Goal: Task Accomplishment & Management: Use online tool/utility

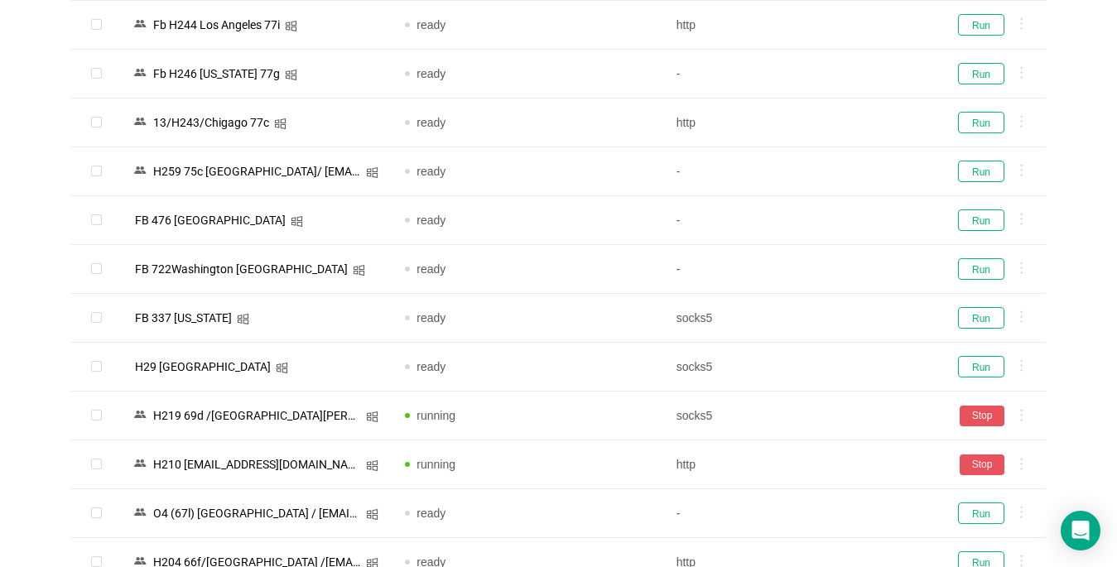
scroll to position [745, 0]
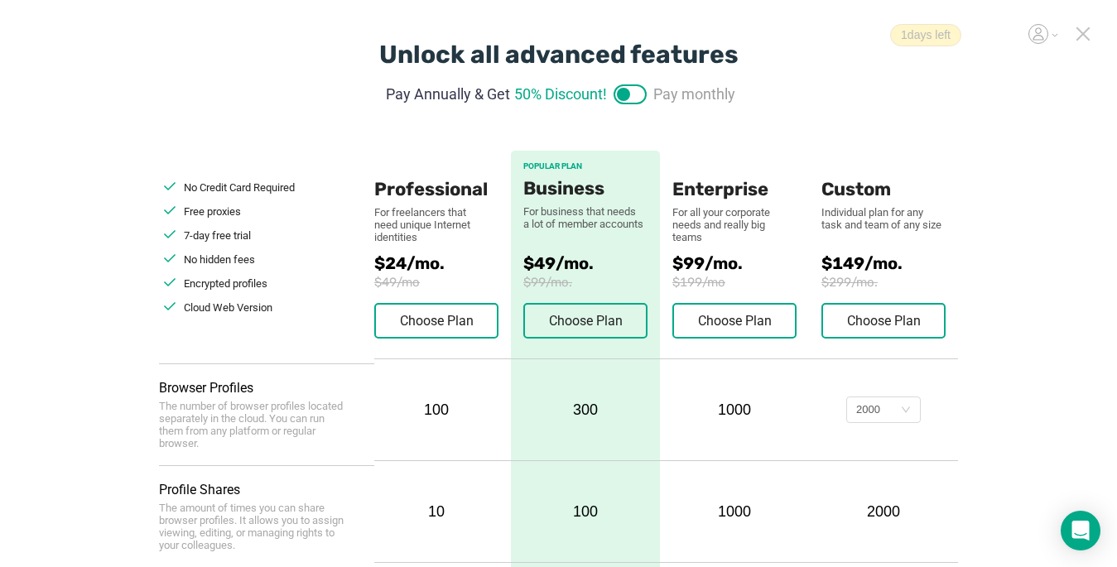
click at [1086, 34] on icon at bounding box center [1083, 33] width 15 height 15
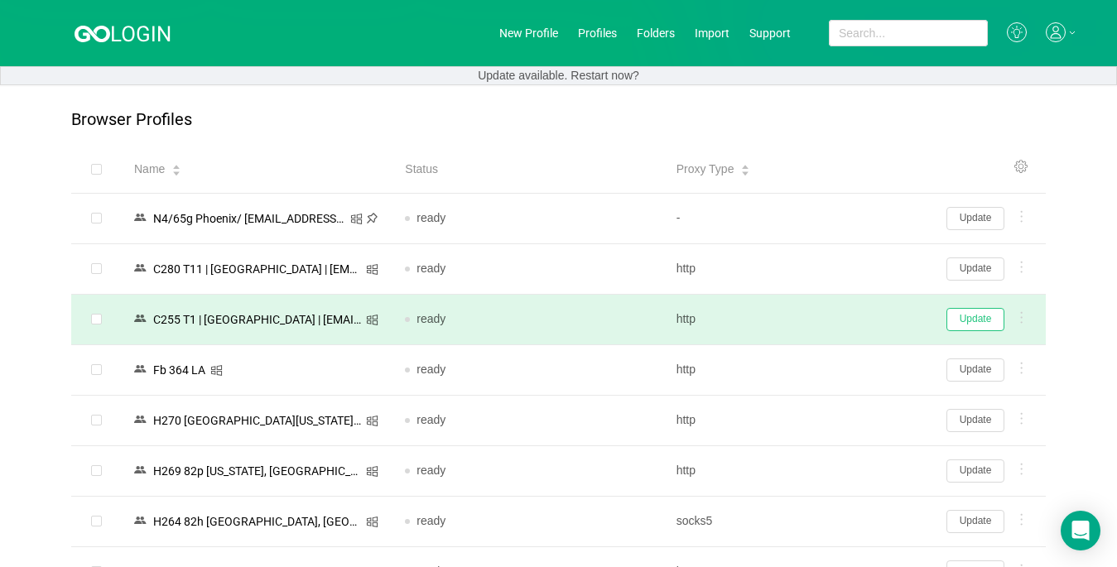
click at [976, 328] on button "Update" at bounding box center [975, 319] width 58 height 23
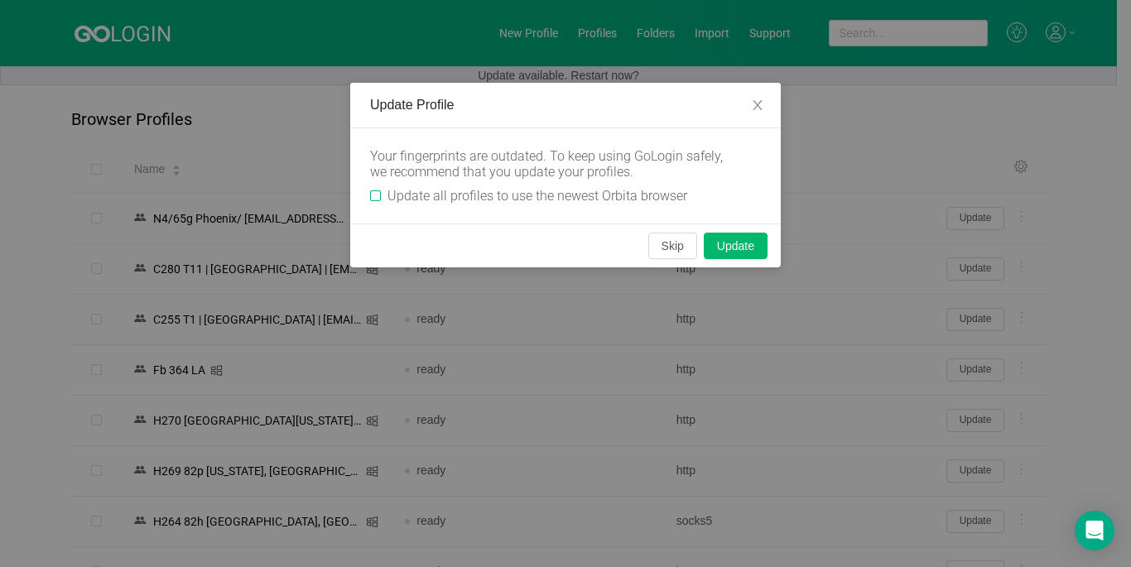
drag, startPoint x: 366, startPoint y: 193, endPoint x: 376, endPoint y: 195, distance: 10.1
click at [370, 193] on div "Your fingerprints are outdated. To keep using GoLogin safely, we recommend that…" at bounding box center [565, 175] width 431 height 95
click at [380, 195] on input "Update all profiles to use the newest Orbita browser" at bounding box center [375, 195] width 11 height 11
checkbox input "true"
click at [672, 250] on button "Skip" at bounding box center [672, 246] width 49 height 26
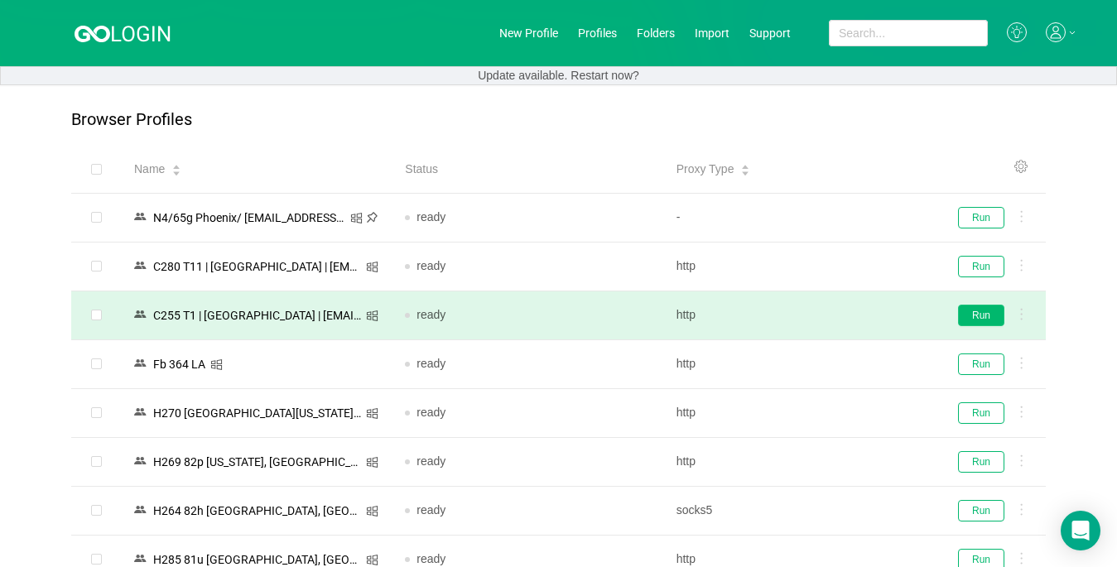
click at [982, 318] on button "Run" at bounding box center [981, 316] width 46 height 22
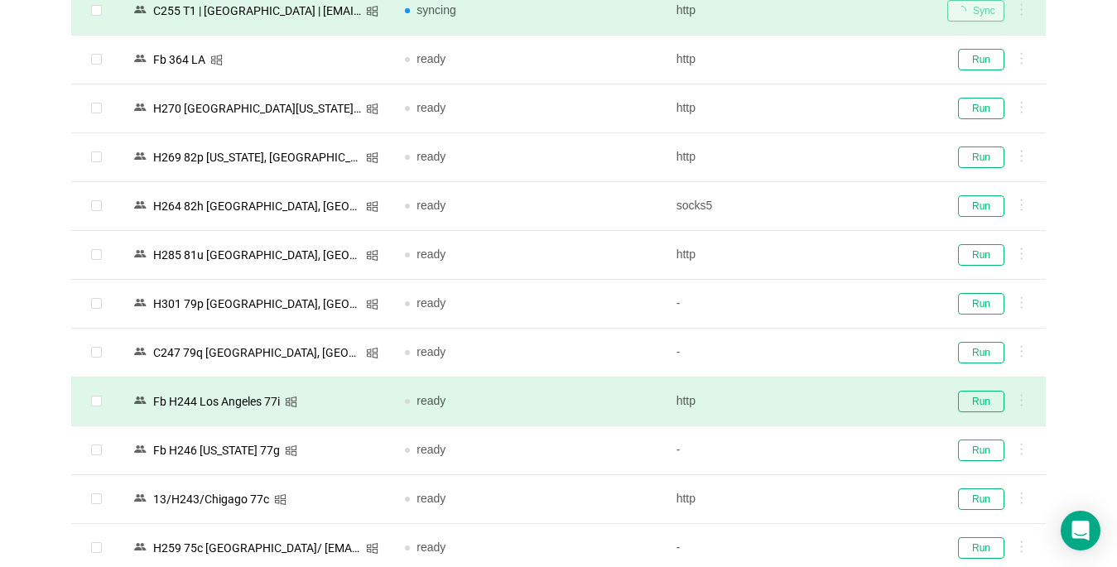
scroll to position [331, 0]
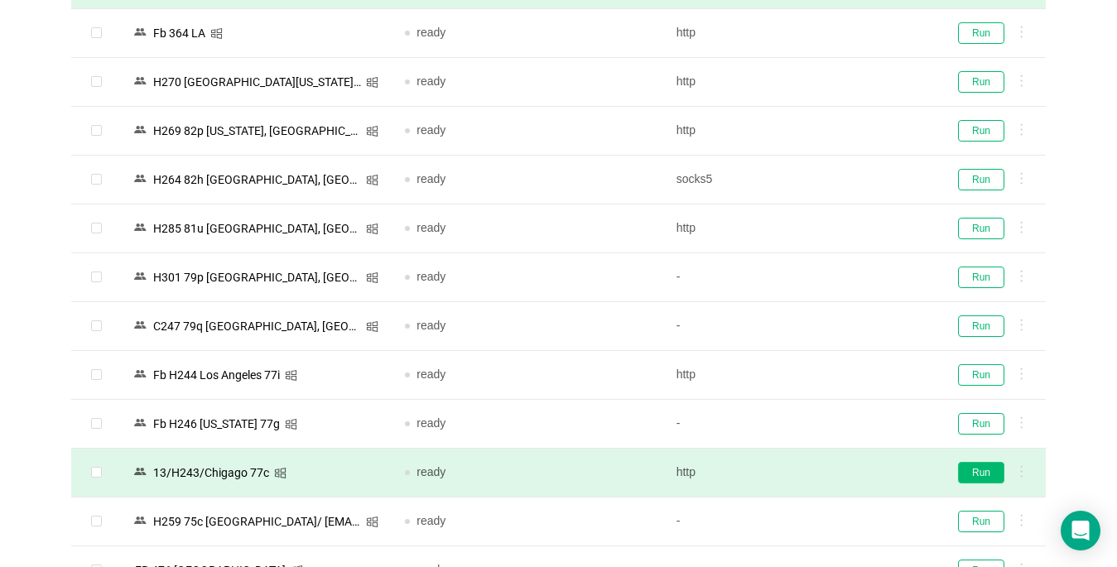
click at [981, 468] on button "Run" at bounding box center [981, 473] width 46 height 22
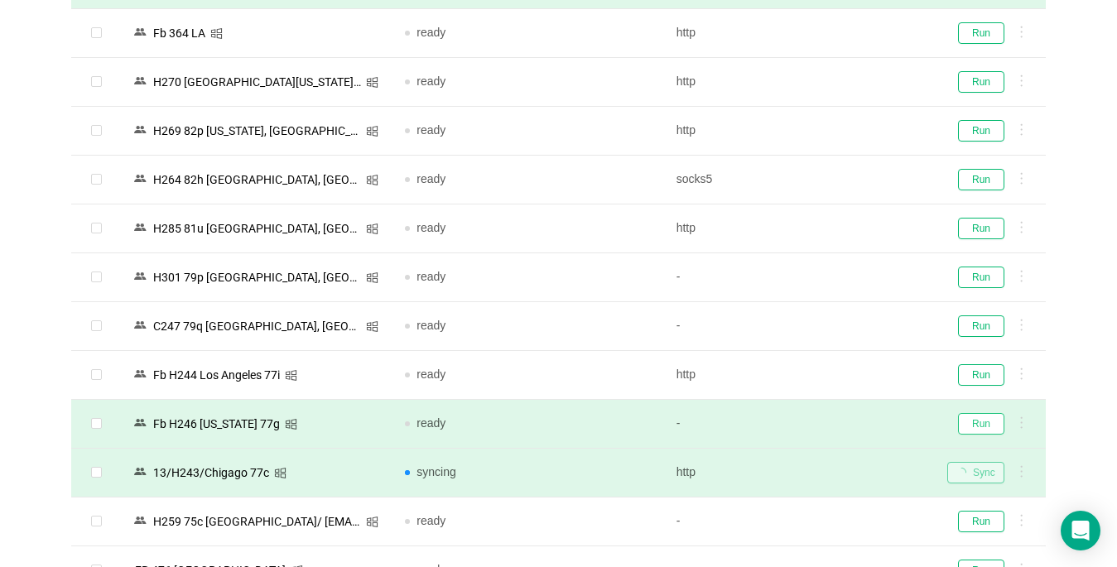
click at [979, 425] on button "Run" at bounding box center [981, 424] width 46 height 22
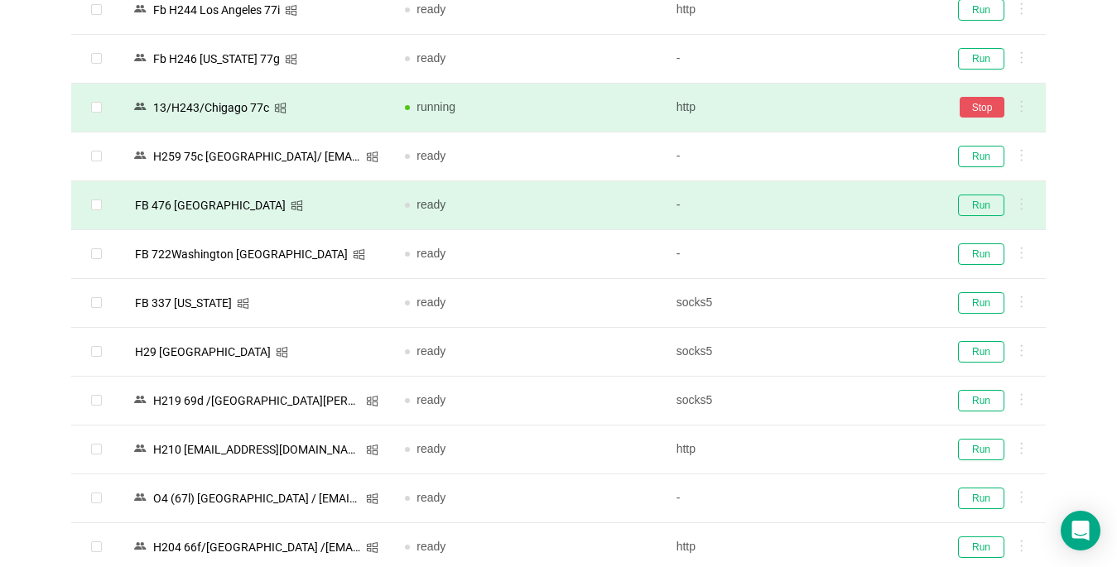
scroll to position [745, 0]
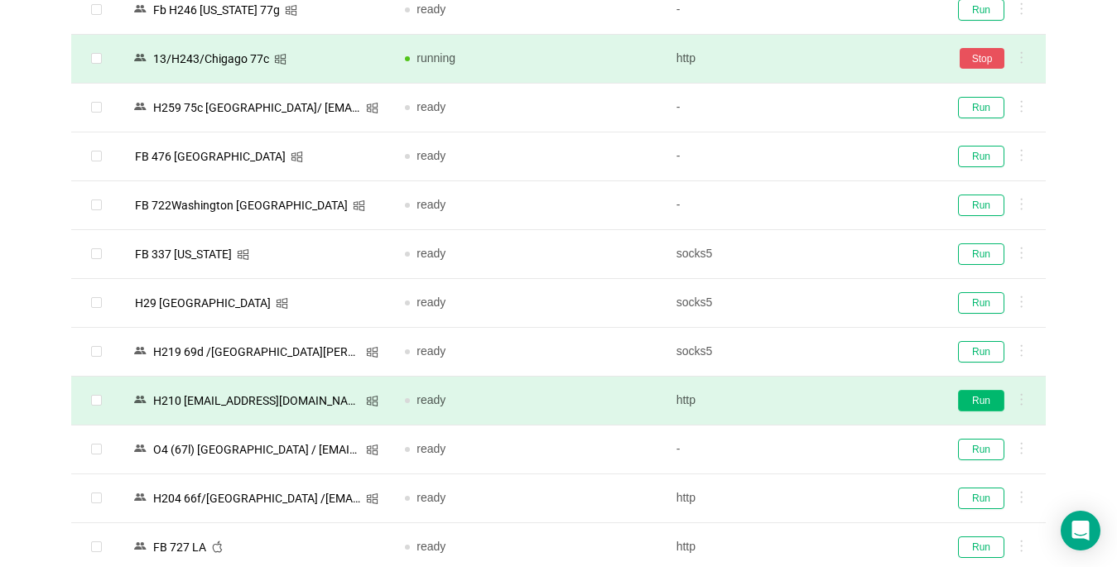
click at [970, 403] on button "Run" at bounding box center [981, 401] width 46 height 22
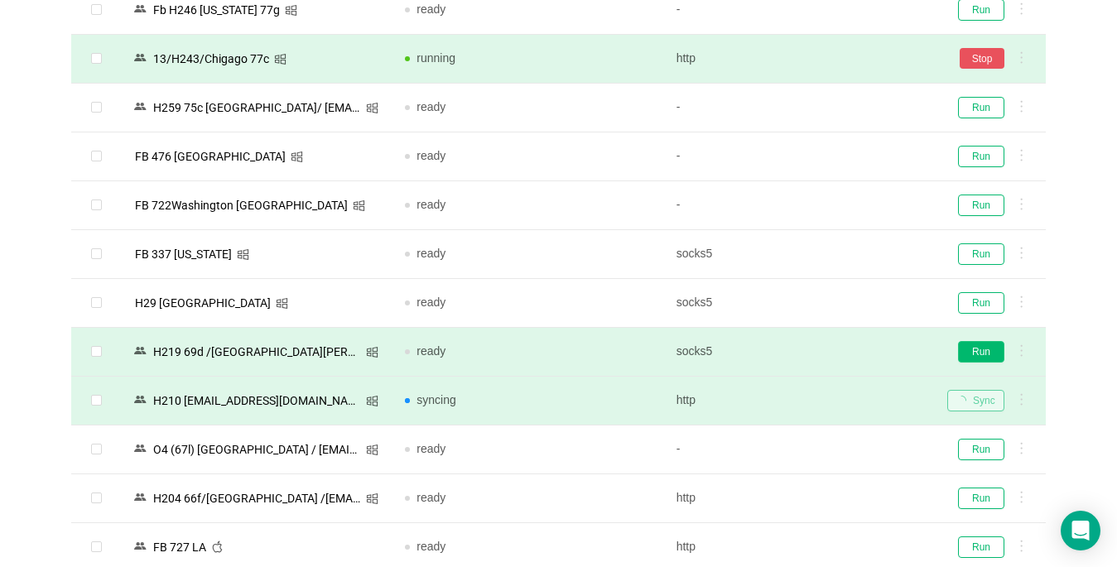
click at [979, 347] on button "Run" at bounding box center [981, 352] width 46 height 22
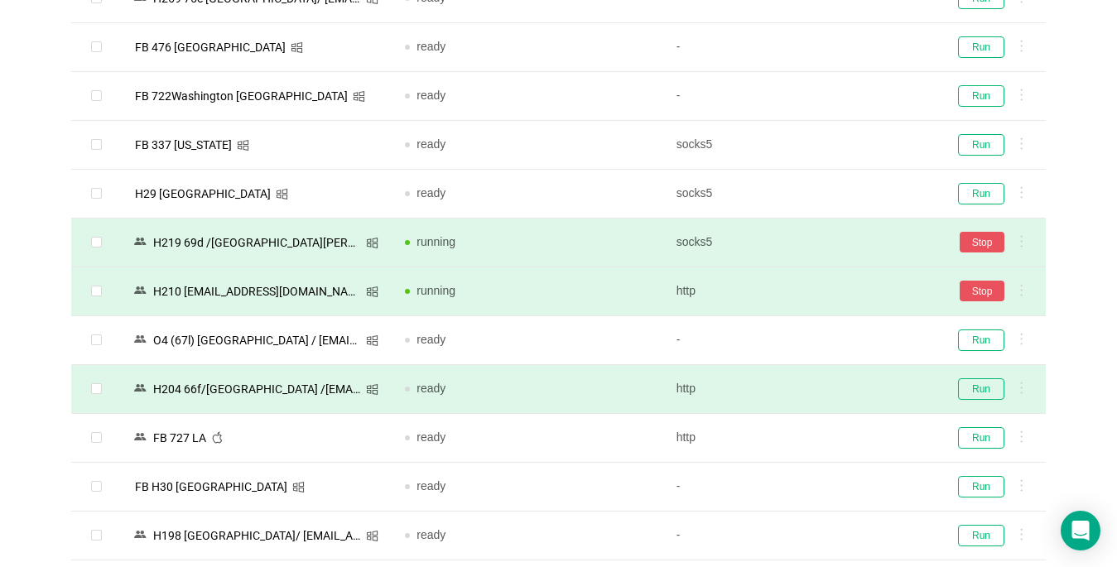
scroll to position [1076, 0]
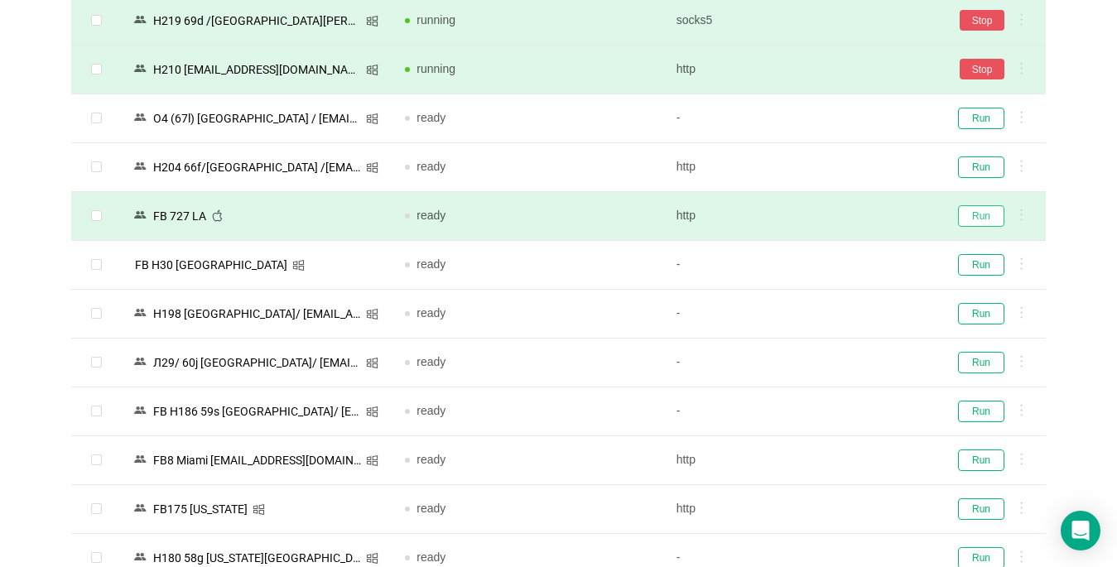
click at [978, 213] on button "Run" at bounding box center [981, 216] width 46 height 22
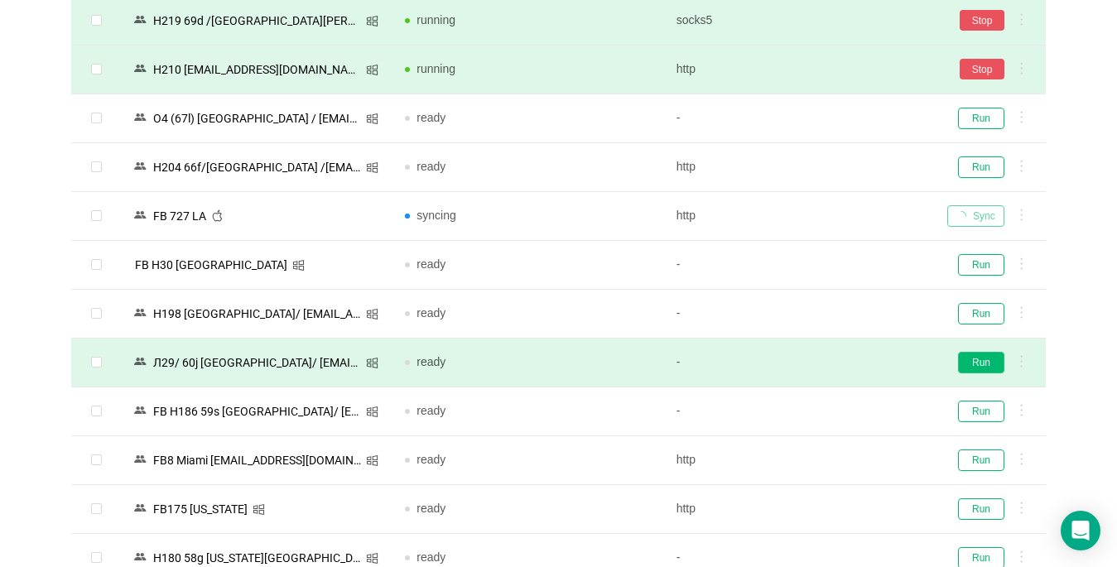
click at [977, 362] on button "Run" at bounding box center [981, 363] width 46 height 22
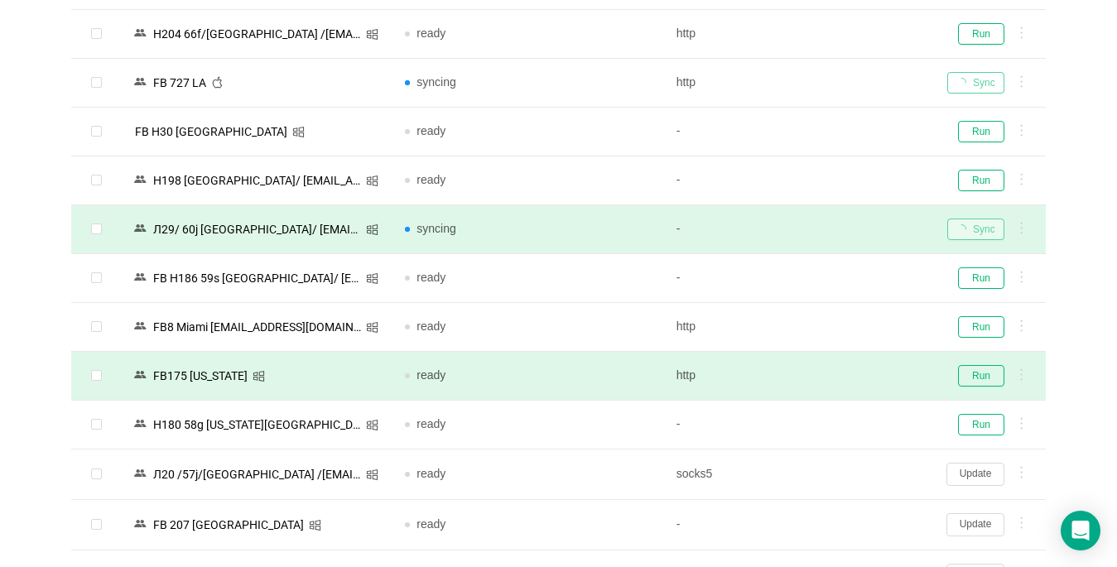
scroll to position [1242, 0]
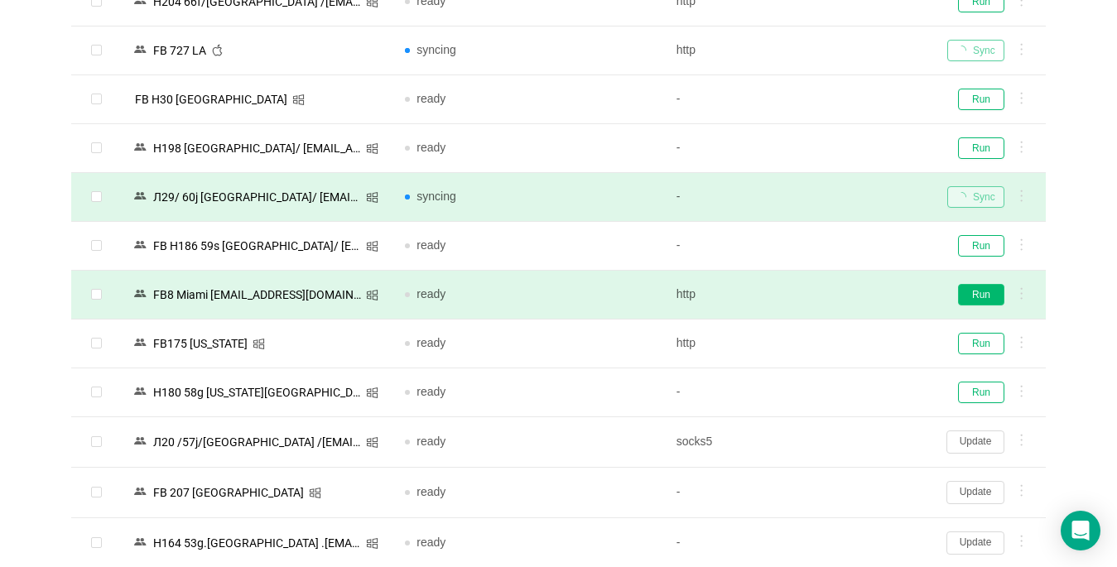
click at [980, 292] on button "Run" at bounding box center [981, 295] width 46 height 22
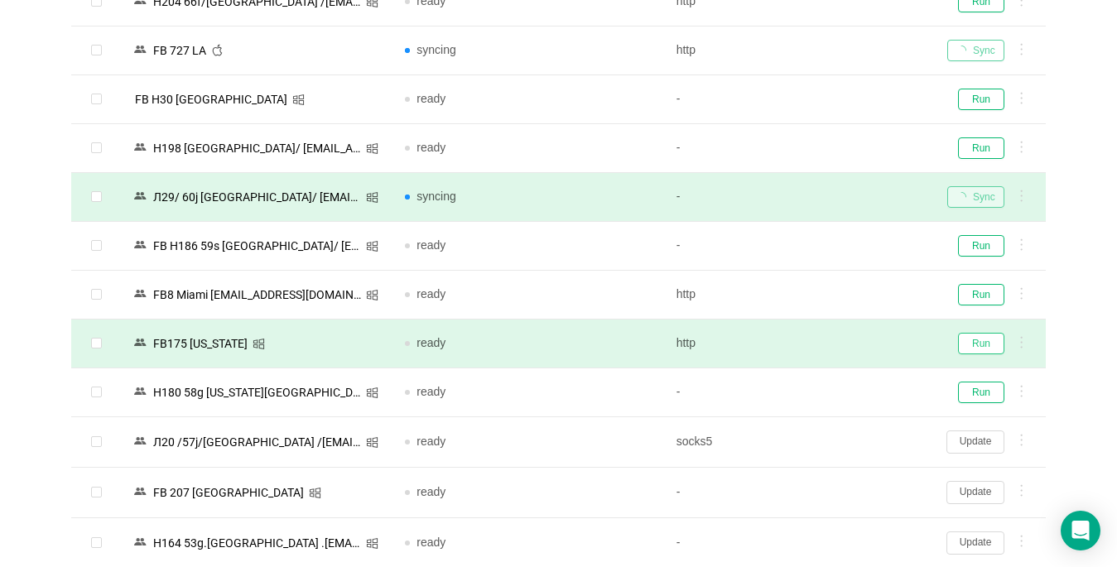
click at [977, 335] on button "Run" at bounding box center [981, 344] width 46 height 22
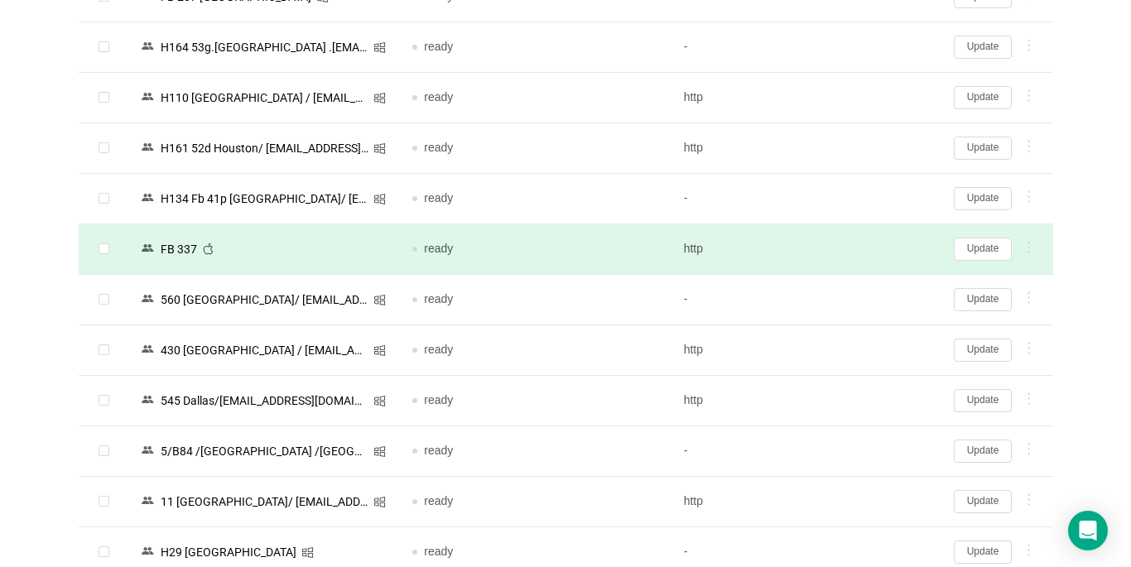
scroll to position [1739, 0]
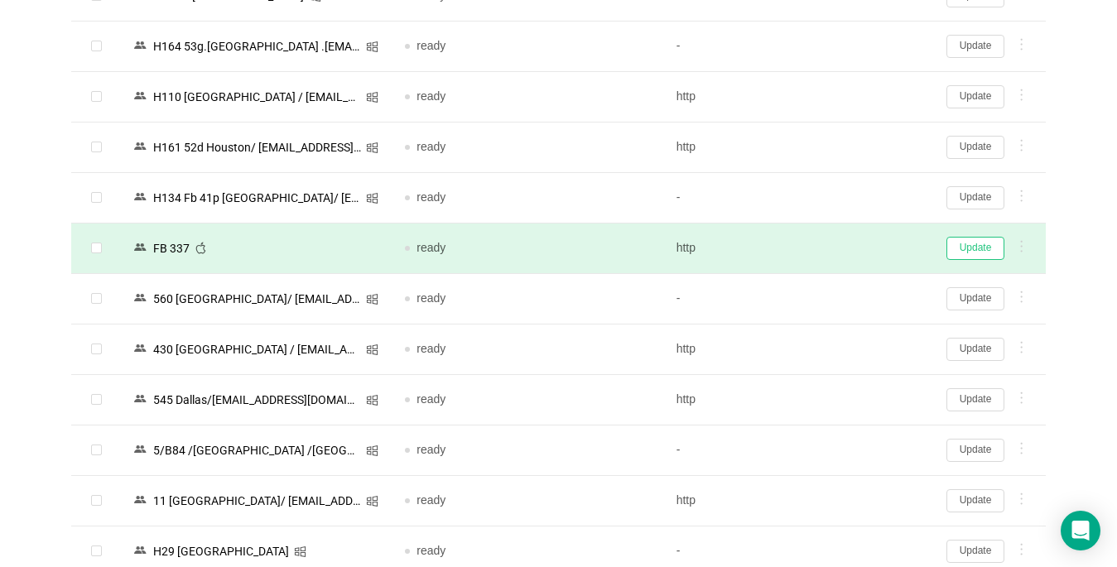
click at [963, 253] on button "Update" at bounding box center [975, 248] width 58 height 23
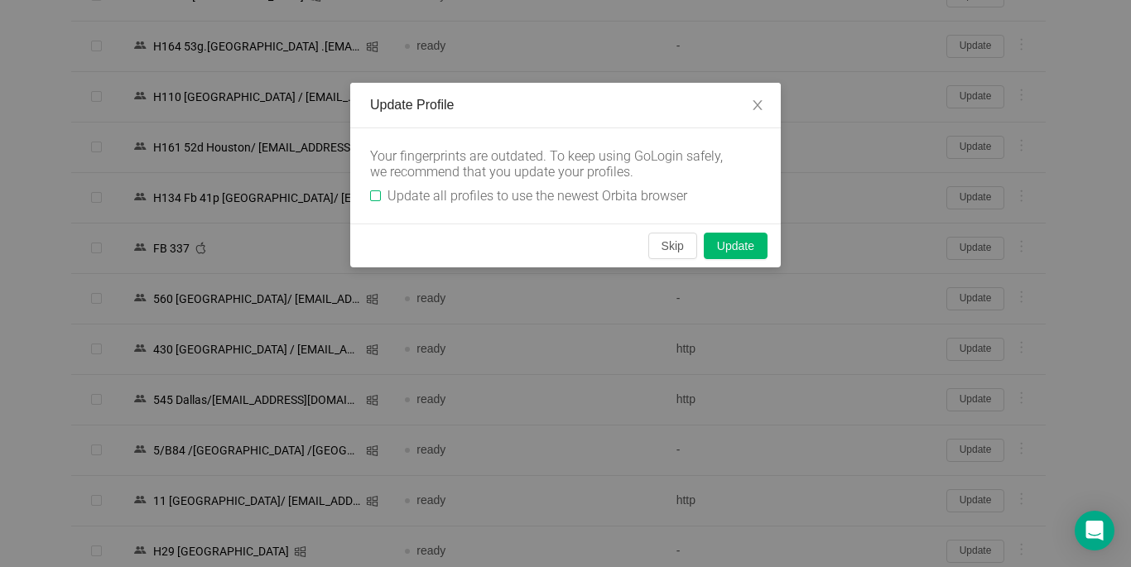
click at [372, 189] on label "Update all profiles to use the newest Orbita browser" at bounding box center [532, 196] width 324 height 16
click at [372, 190] on input "Update all profiles to use the newest Orbita browser" at bounding box center [375, 195] width 11 height 11
checkbox input "true"
click at [672, 240] on button "Skip" at bounding box center [672, 246] width 49 height 26
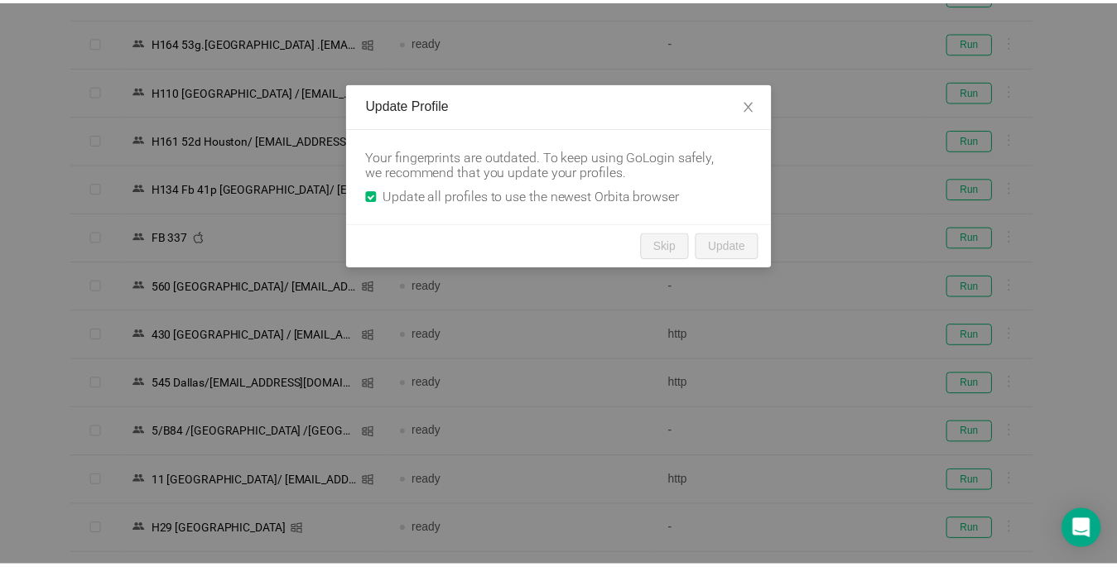
scroll to position [1736, 0]
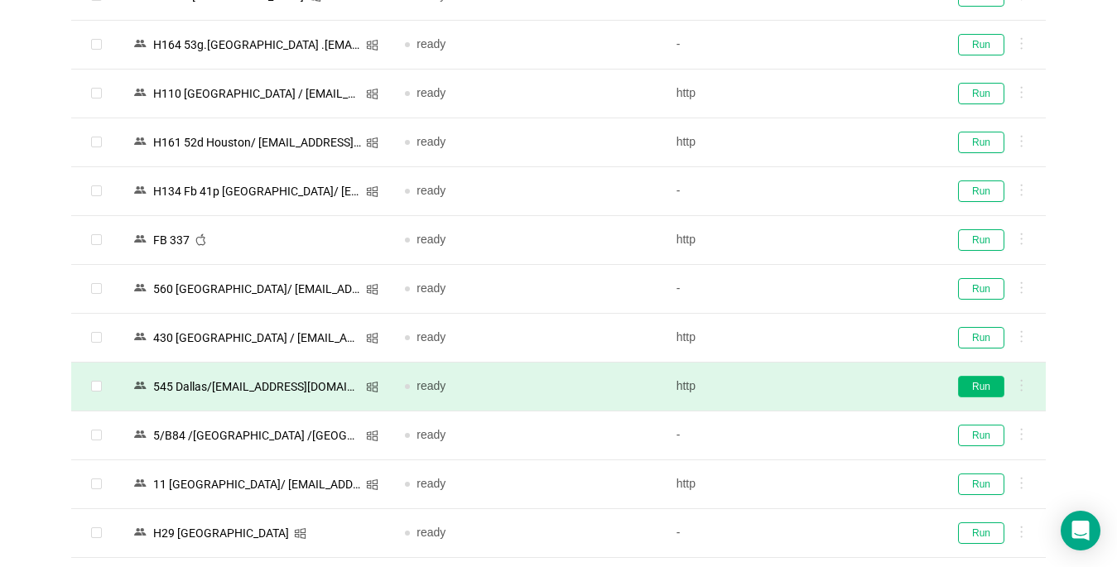
click at [990, 389] on button "Run" at bounding box center [981, 387] width 46 height 22
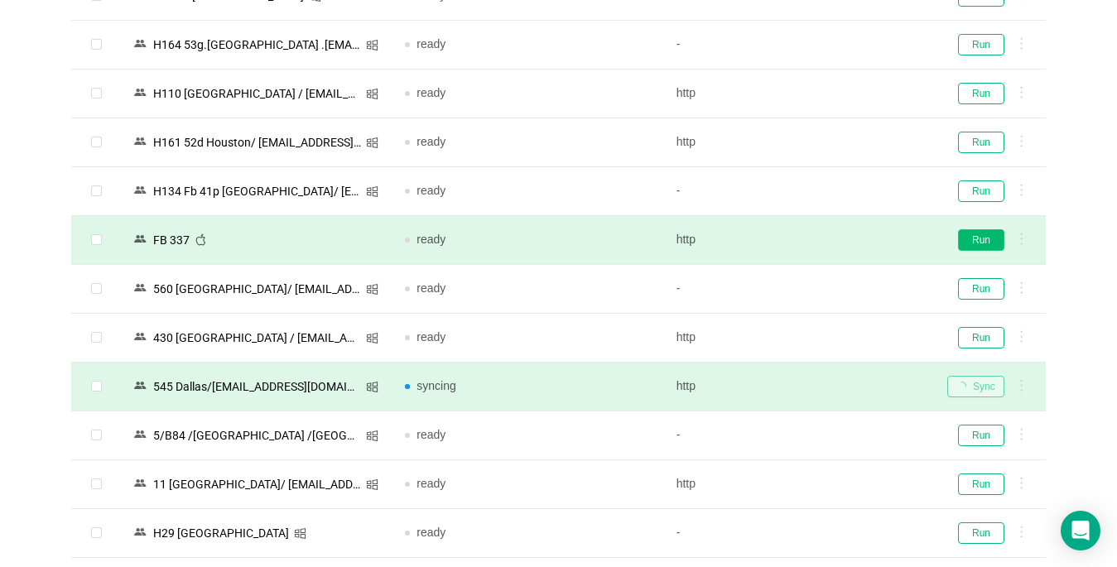
click at [989, 242] on button "Run" at bounding box center [981, 240] width 46 height 22
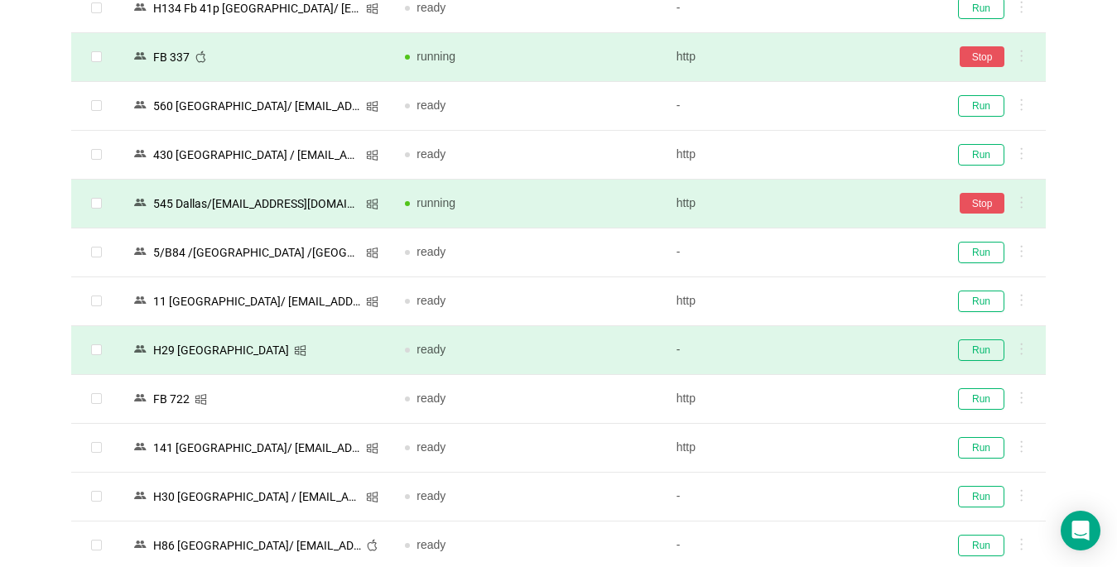
scroll to position [1985, 0]
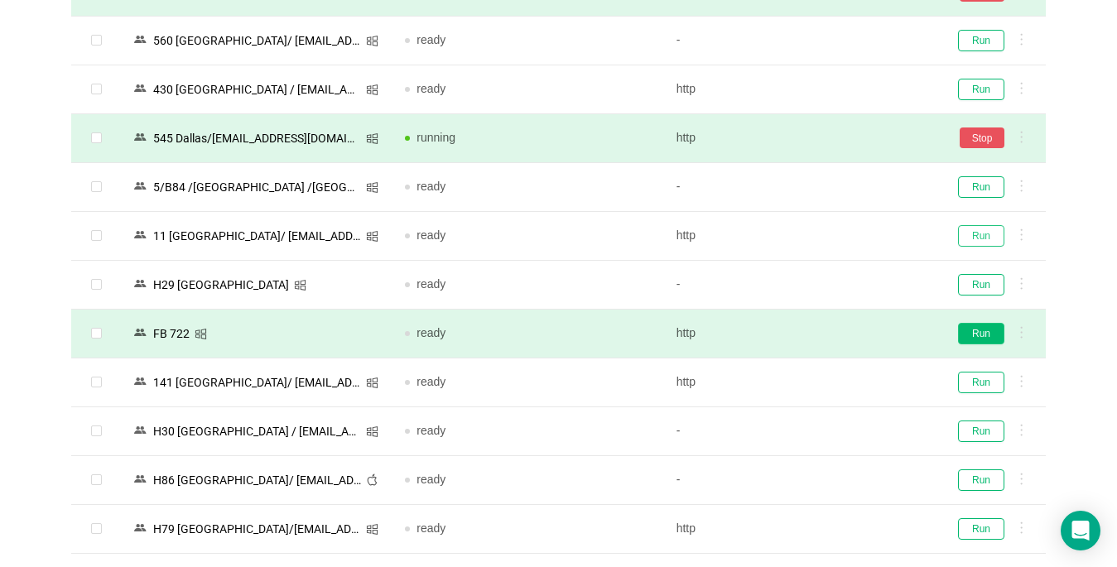
click at [981, 238] on button "Run" at bounding box center [981, 236] width 46 height 22
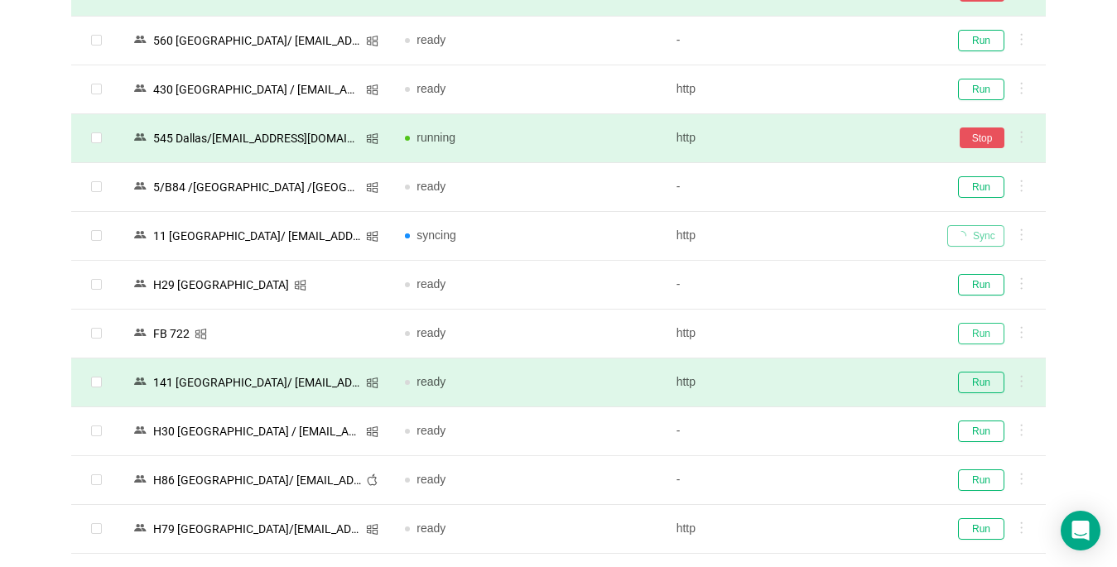
click at [977, 333] on button "Run" at bounding box center [981, 334] width 46 height 22
click at [986, 375] on button "Run" at bounding box center [981, 383] width 46 height 22
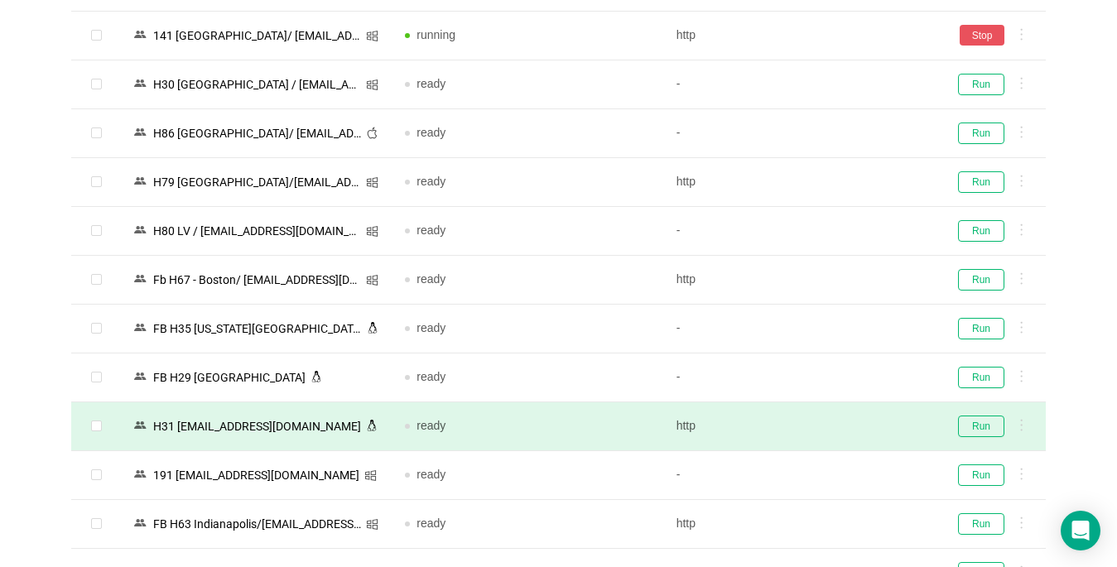
scroll to position [2482, 0]
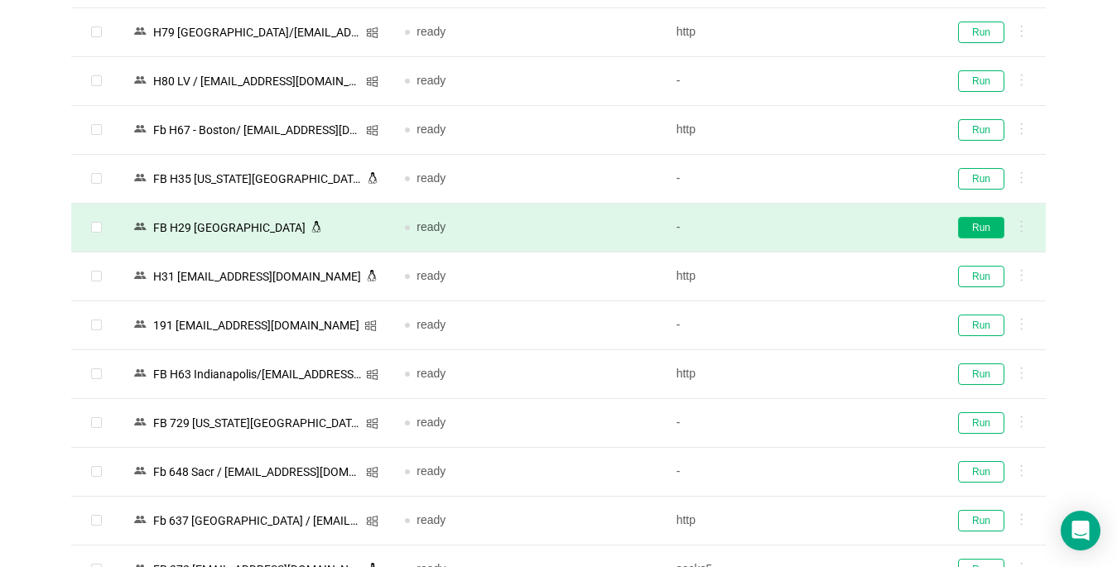
click at [986, 230] on button "Run" at bounding box center [981, 228] width 46 height 22
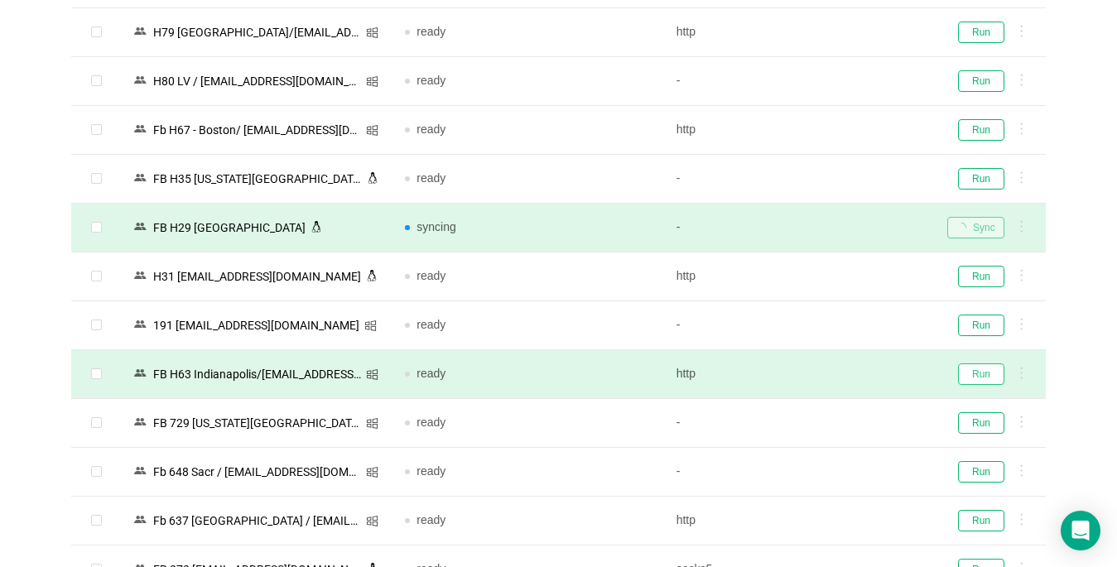
click at [976, 373] on button "Run" at bounding box center [981, 374] width 46 height 22
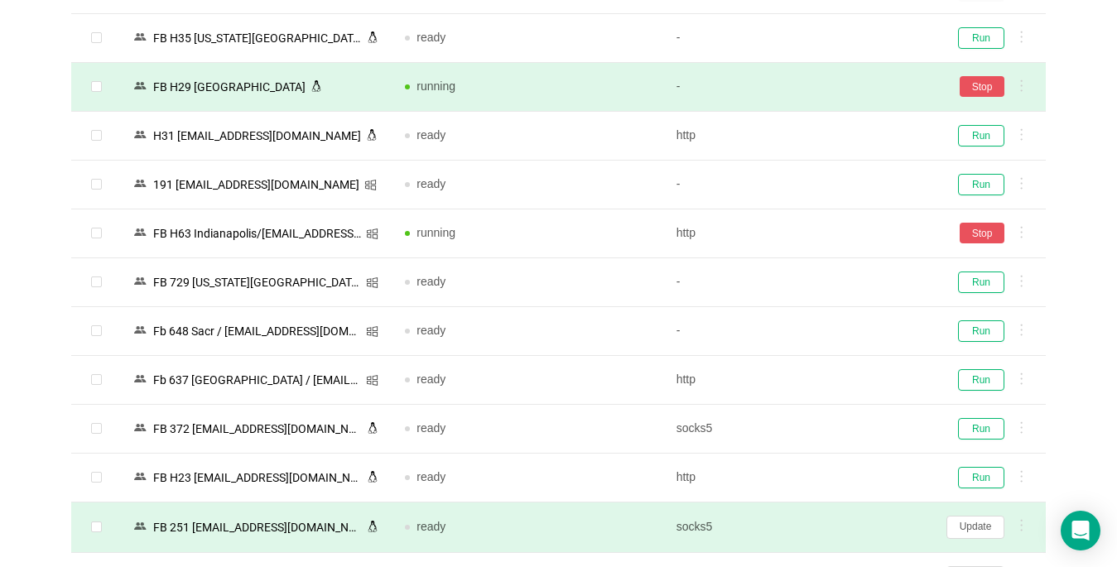
scroll to position [2730, 0]
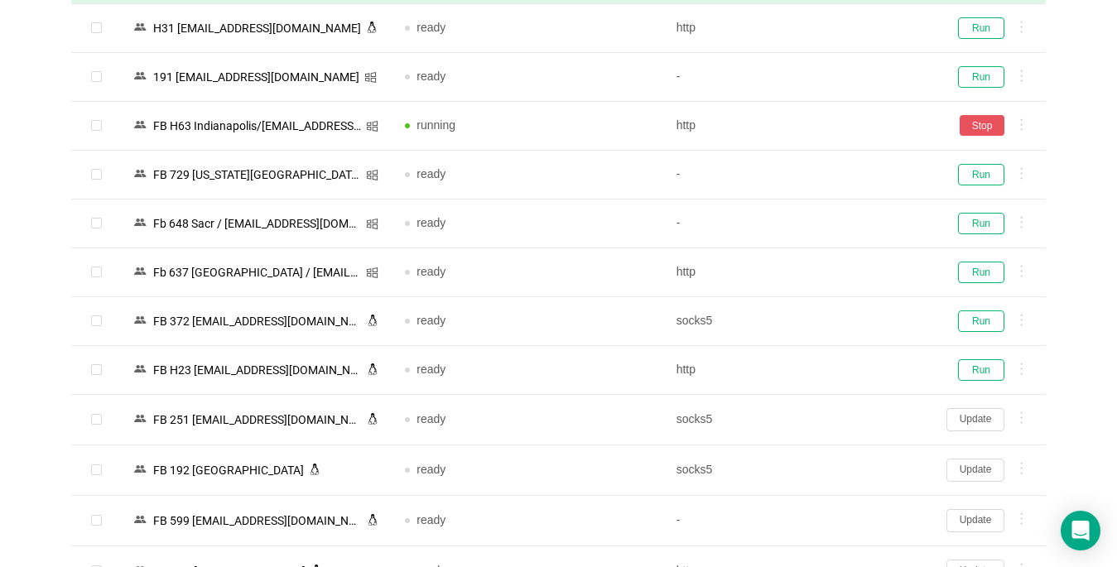
click at [964, 420] on button "Update" at bounding box center [975, 419] width 58 height 23
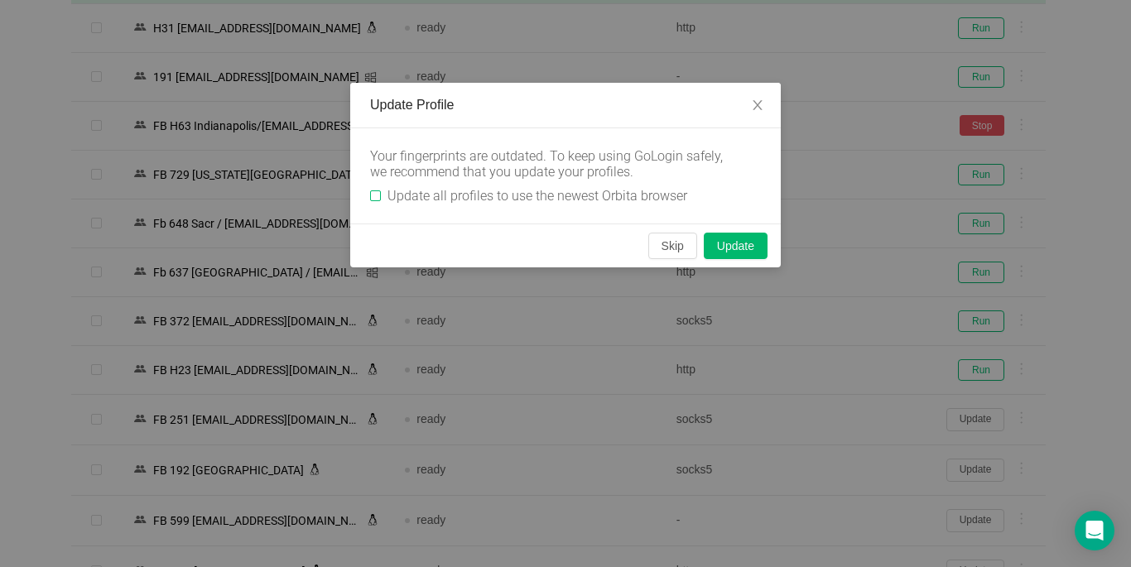
click at [378, 198] on input "Update all profiles to use the newest Orbita browser" at bounding box center [375, 195] width 11 height 11
checkbox input "true"
click at [667, 249] on button "Skip" at bounding box center [672, 246] width 49 height 26
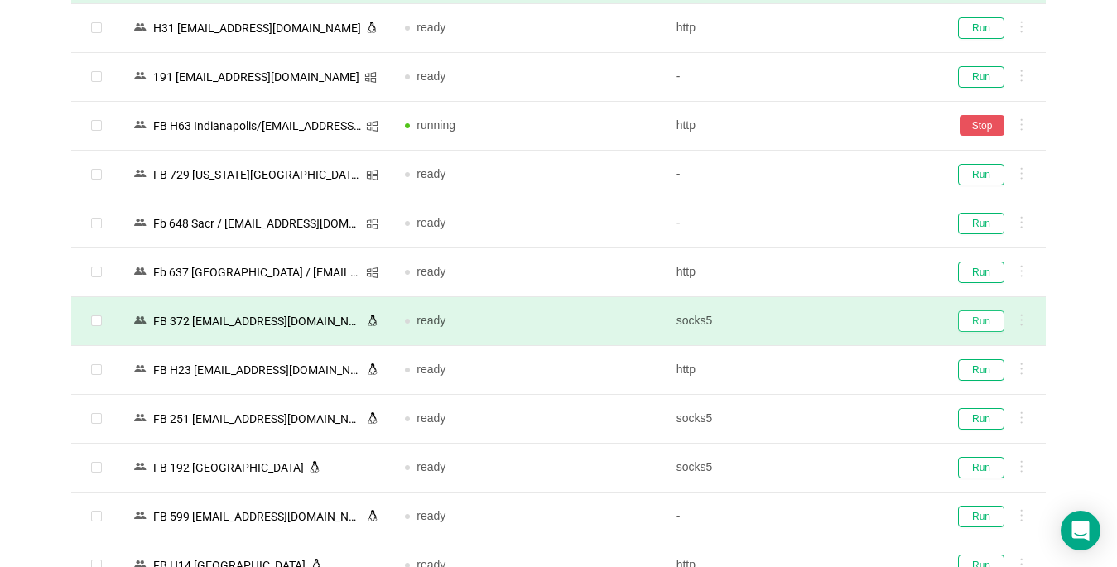
click at [980, 323] on button "Run" at bounding box center [981, 321] width 46 height 22
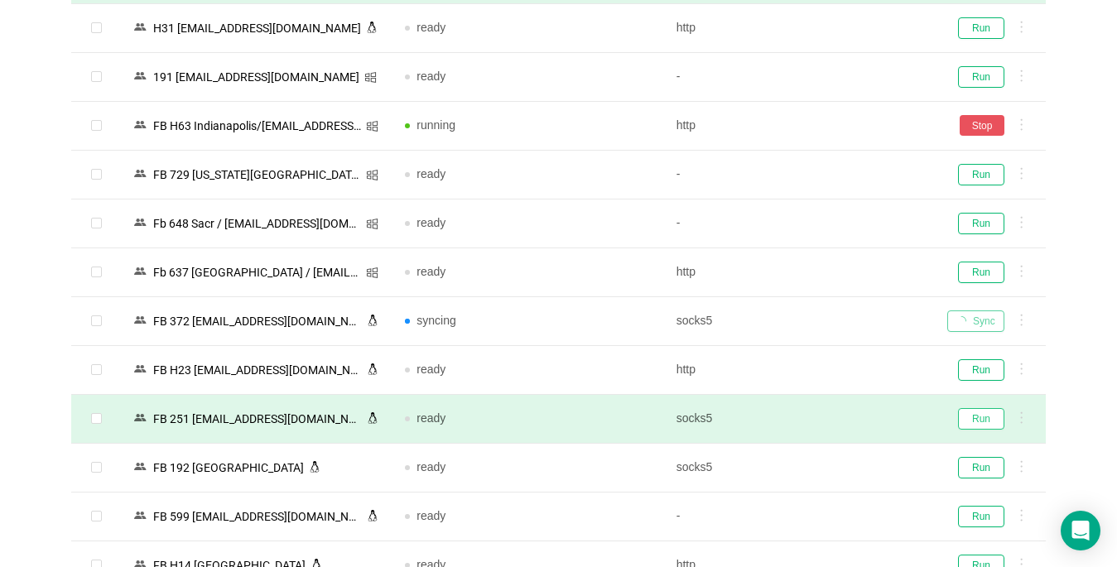
drag, startPoint x: 977, startPoint y: 420, endPoint x: 970, endPoint y: 440, distance: 21.7
click at [979, 420] on button "Run" at bounding box center [981, 419] width 46 height 22
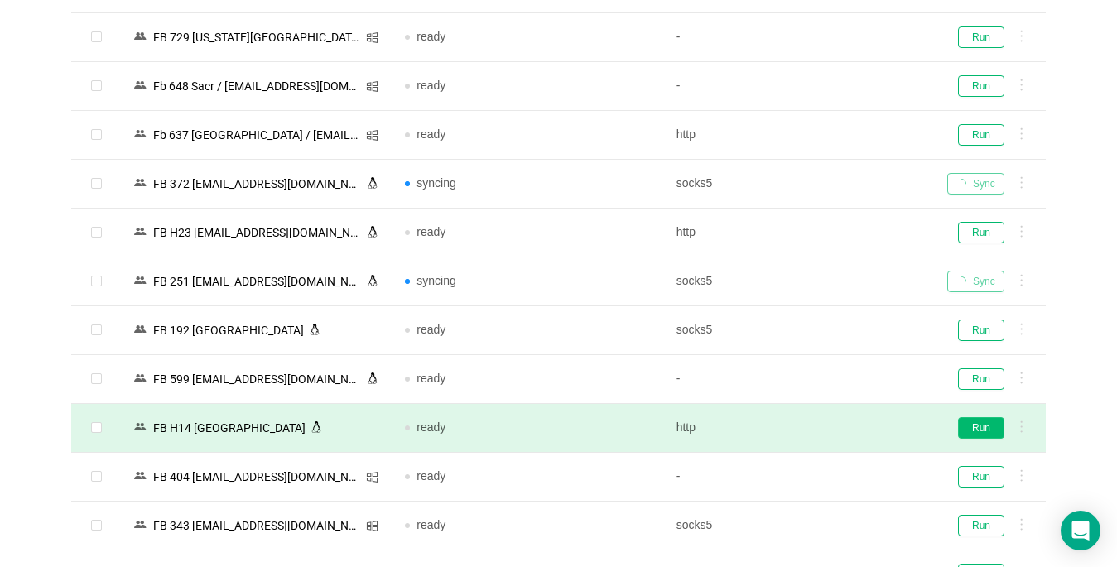
scroll to position [2896, 0]
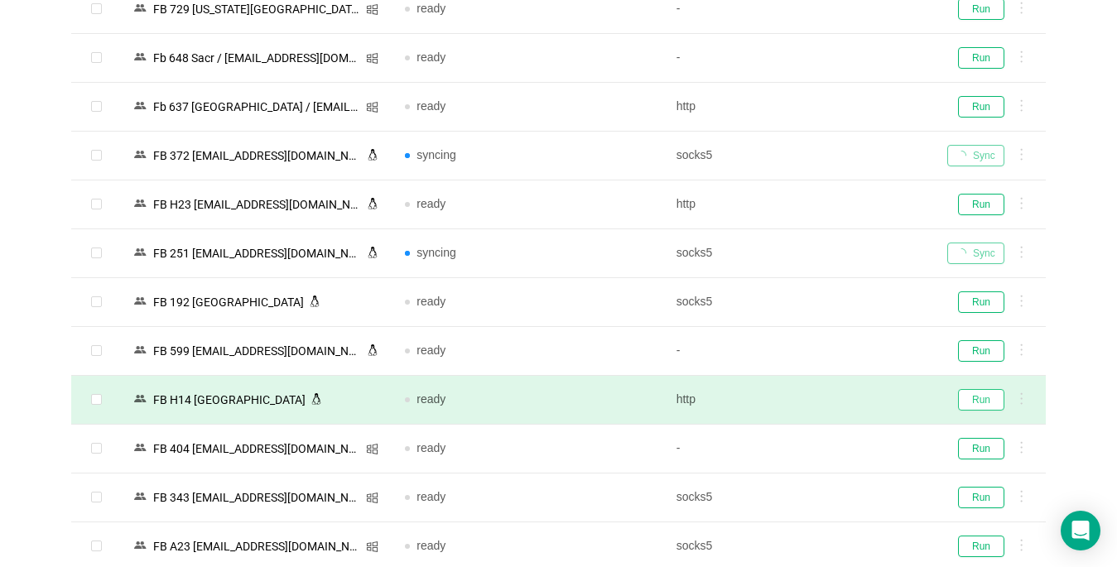
click at [980, 400] on button "Run" at bounding box center [981, 400] width 46 height 22
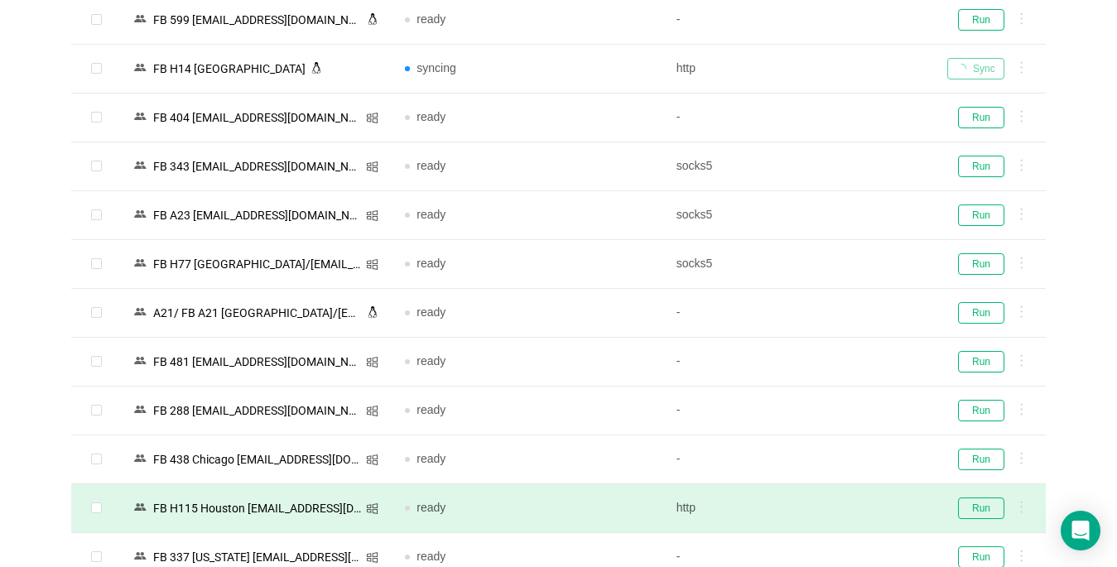
scroll to position [3310, 0]
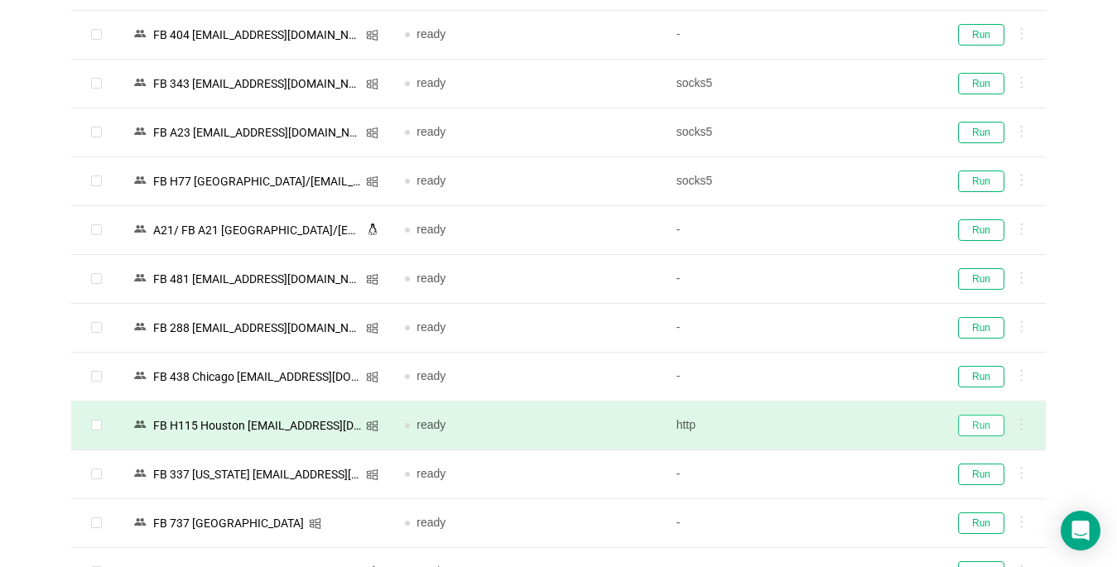
click at [979, 426] on button "Run" at bounding box center [981, 426] width 46 height 22
